Goal: Check status: Check status

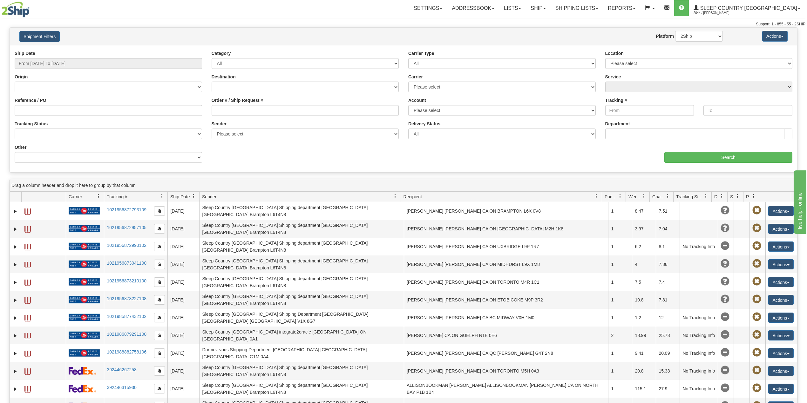
click at [65, 57] on div "Ship Date From 08/24/2025 To 08/25/2025" at bounding box center [108, 59] width 187 height 19
click at [61, 66] on input "From 08/24/2025 To 08/25/2025" at bounding box center [108, 63] width 187 height 11
click at [42, 109] on li "Last 30 Days" at bounding box center [42, 109] width 51 height 9
type input "From 07/27/2025 To 08/25/2025"
click at [43, 109] on input "Reference / PO" at bounding box center [108, 110] width 187 height 11
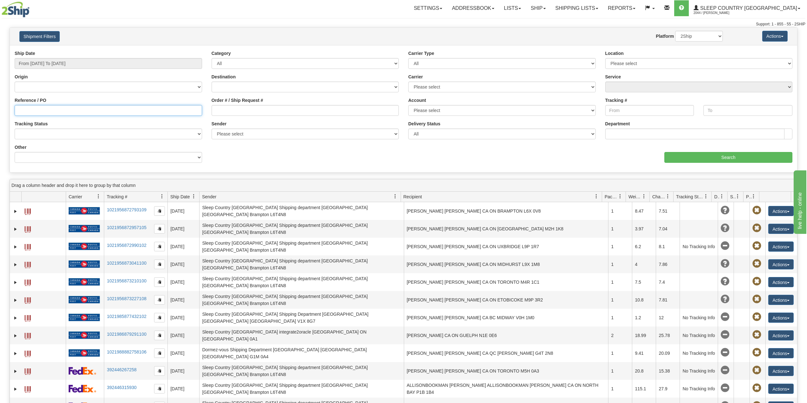
paste input "9008I002123"
click at [731, 160] on input "Search" at bounding box center [728, 157] width 128 height 11
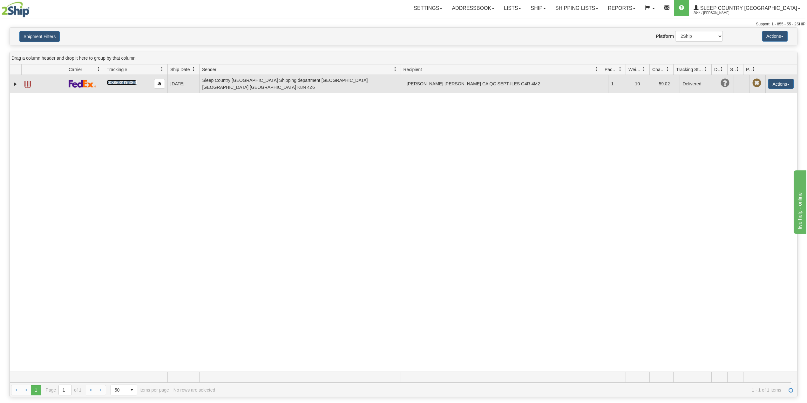
click at [121, 81] on link "392238476909" at bounding box center [122, 82] width 30 height 5
click at [15, 83] on link "Expand" at bounding box center [15, 84] width 6 height 6
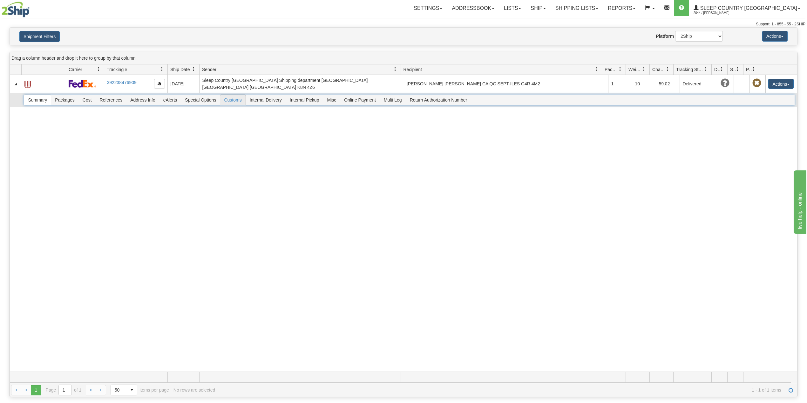
click at [239, 95] on span "Customs" at bounding box center [232, 100] width 25 height 10
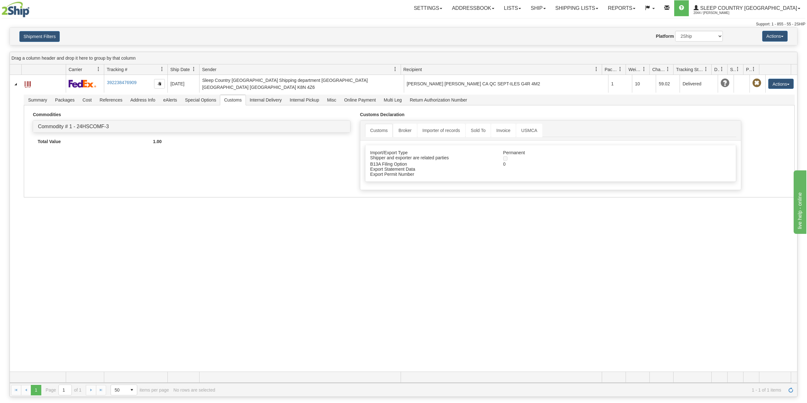
click at [37, 46] on div "Please wait... × Confirm Delete Delete Cancel × Confirm Delete Yes No Cancel × …" at bounding box center [403, 212] width 807 height 370
click at [46, 37] on button "Shipment Filters" at bounding box center [39, 36] width 40 height 11
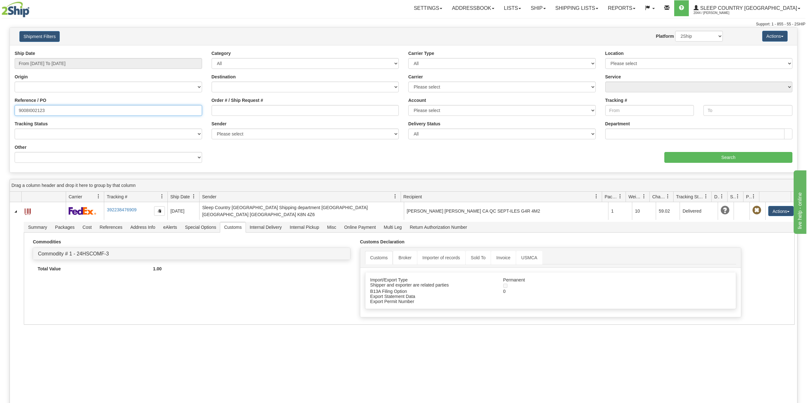
click at [31, 108] on input "9008I002123" at bounding box center [108, 110] width 187 height 11
paste input "2I021279"
click at [712, 154] on input "Search" at bounding box center [728, 157] width 128 height 11
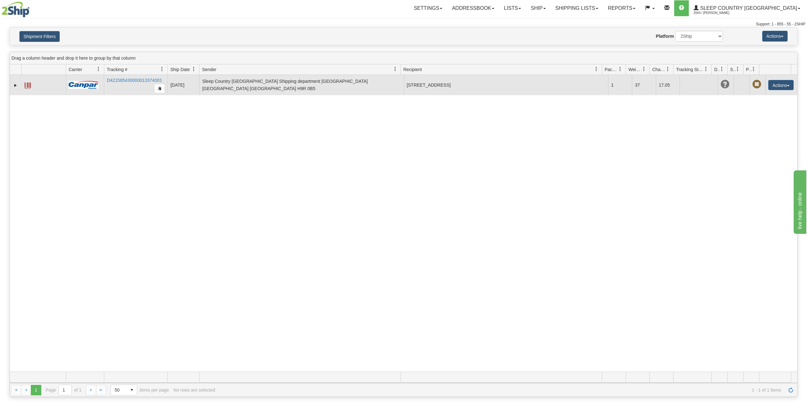
click at [123, 84] on td "D421585430000013374001" at bounding box center [136, 85] width 64 height 20
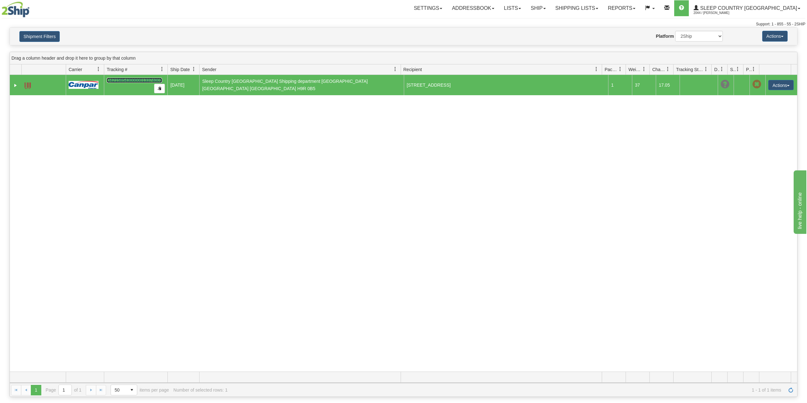
click at [124, 79] on link "D421585430000013374001" at bounding box center [134, 80] width 55 height 5
click at [41, 34] on button "Shipment Filters" at bounding box center [39, 36] width 40 height 11
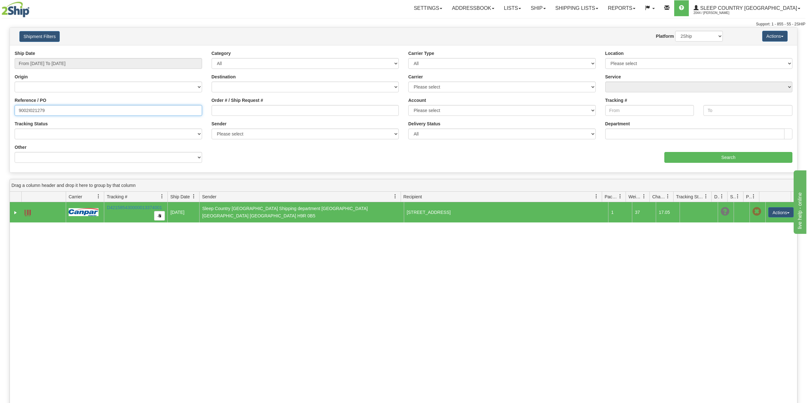
click at [35, 106] on input "9002I021279" at bounding box center [108, 110] width 187 height 11
paste input "0I006163"
type input "9000I006163"
click at [716, 157] on input "Search" at bounding box center [728, 157] width 128 height 11
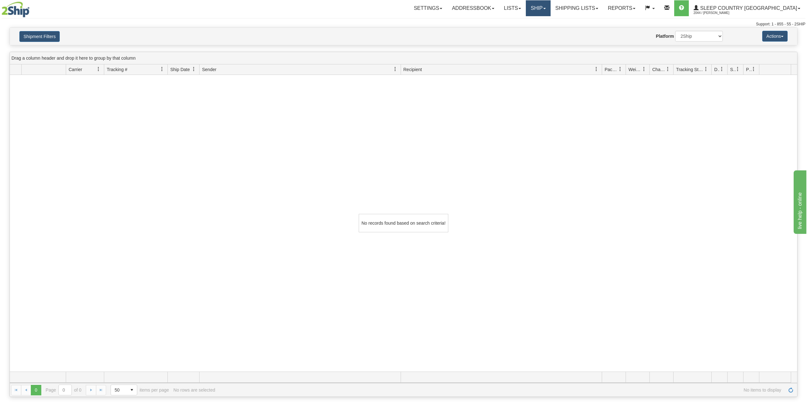
click at [550, 8] on link "Ship" at bounding box center [538, 8] width 24 height 16
click at [544, 30] on span "OnHold / Order Queue" at bounding box center [521, 30] width 45 height 5
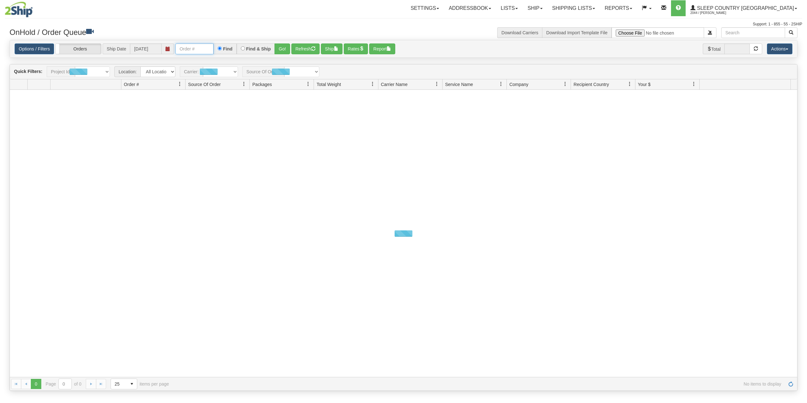
click at [192, 50] on input "text" at bounding box center [194, 49] width 38 height 11
paste input "9000I006163"
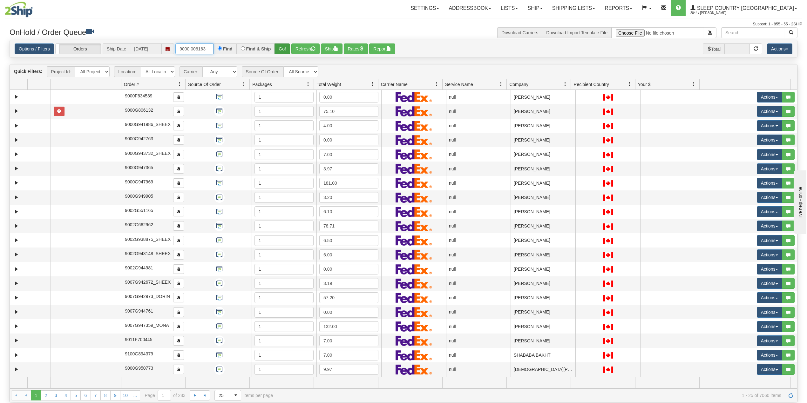
type input "9000I006163"
click at [283, 50] on button "Go!" at bounding box center [282, 49] width 16 height 11
